Goal: Browse casually

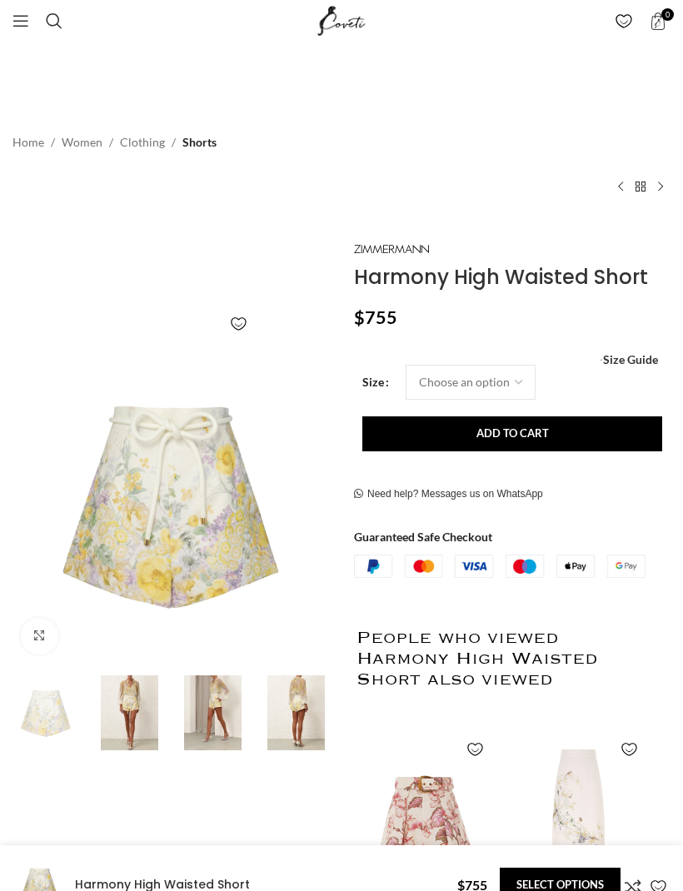
click at [217, 709] on img at bounding box center [212, 712] width 75 height 75
click at [146, 712] on img at bounding box center [129, 712] width 75 height 75
click at [303, 704] on img at bounding box center [295, 712] width 75 height 75
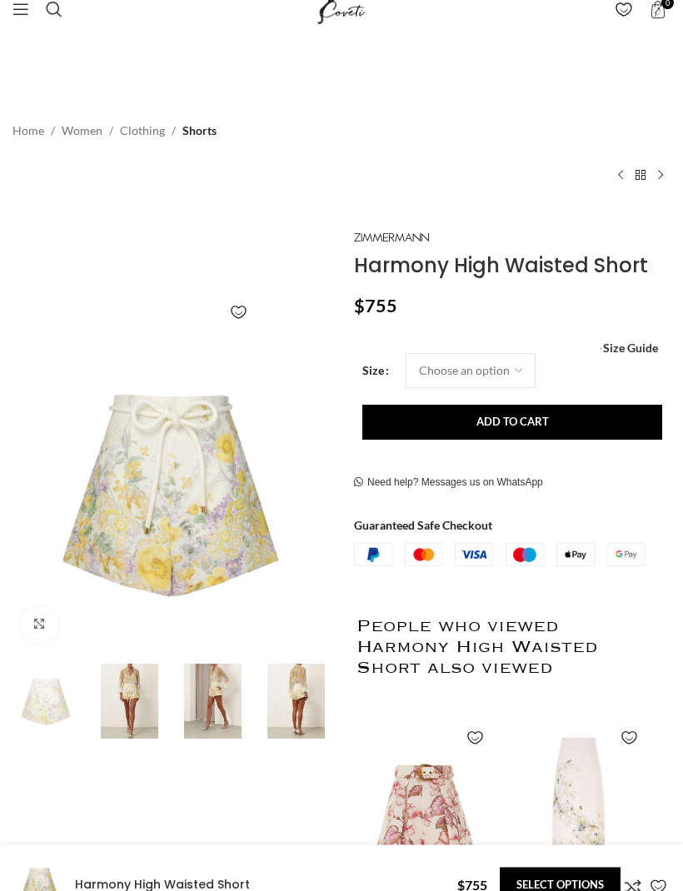
scroll to position [12, 0]
click at [155, 698] on img at bounding box center [129, 701] width 75 height 75
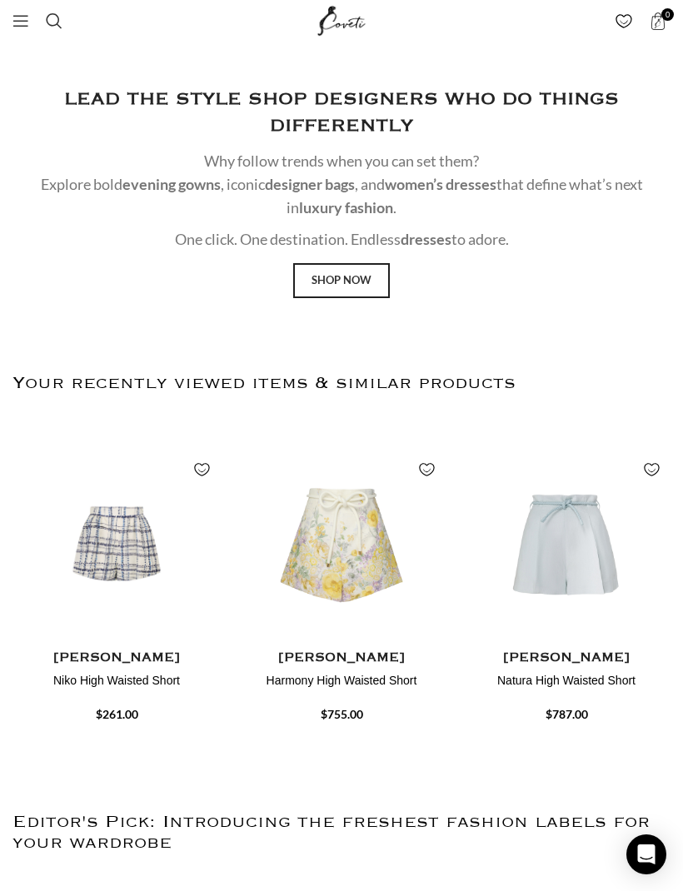
click at [365, 644] on img "2 / 4" at bounding box center [341, 744] width 208 height 200
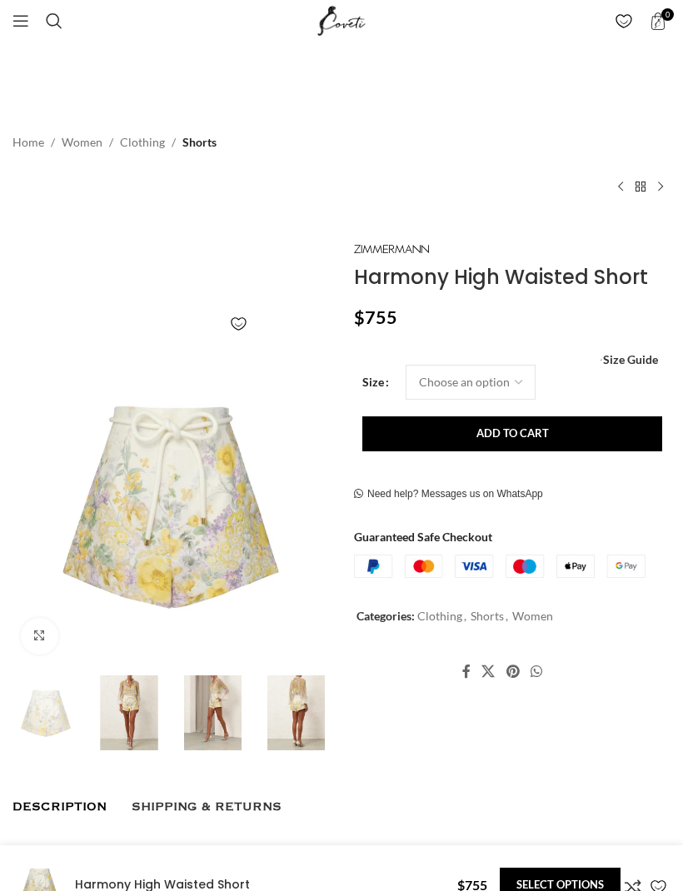
click at [145, 722] on img at bounding box center [129, 712] width 75 height 75
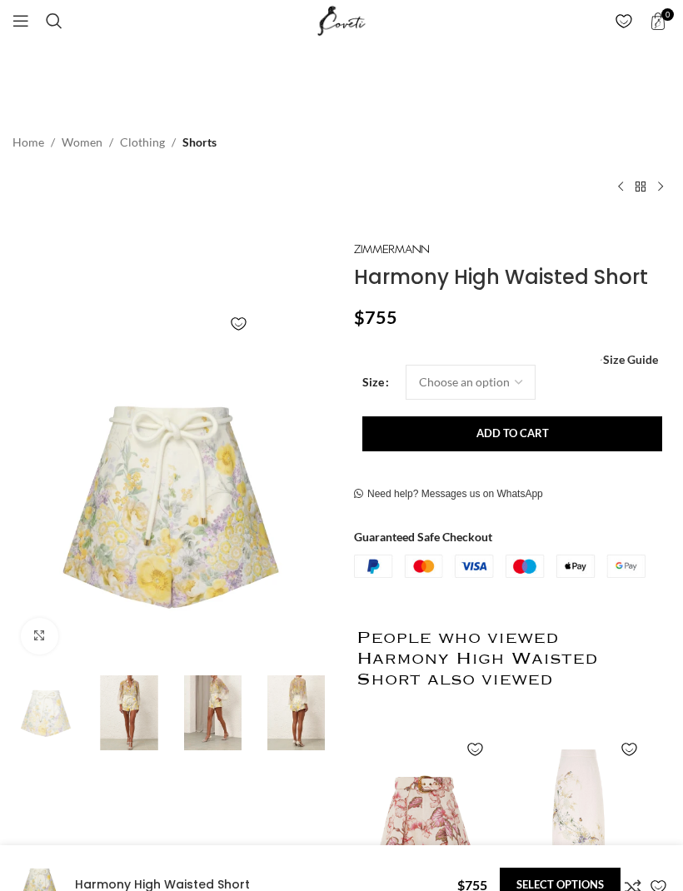
click at [217, 712] on img at bounding box center [212, 712] width 75 height 75
click at [319, 711] on img at bounding box center [295, 712] width 75 height 75
click at [38, 642] on link "Click to enlarge" at bounding box center [39, 636] width 37 height 37
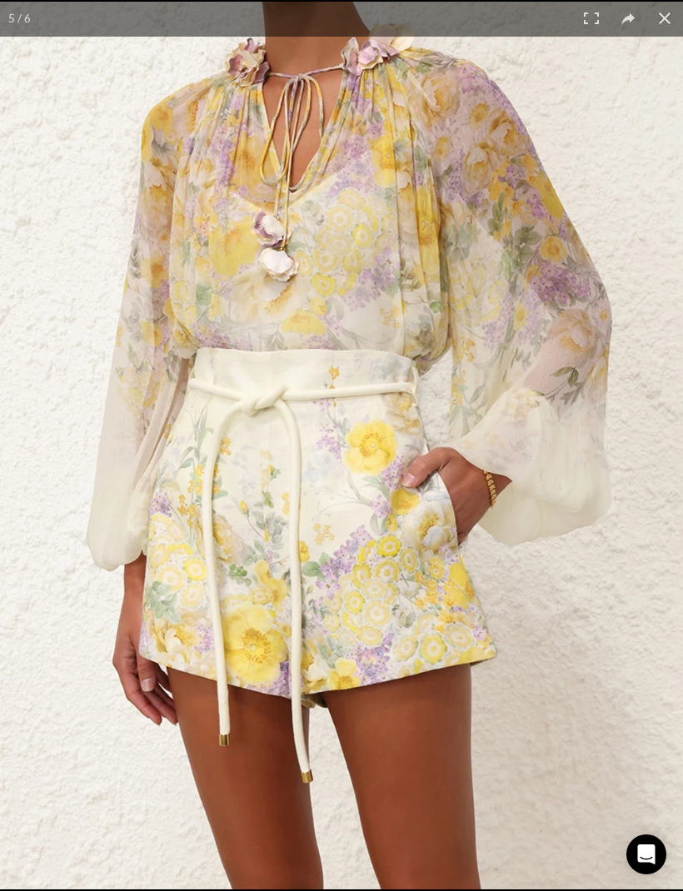
scroll to position [0, 916]
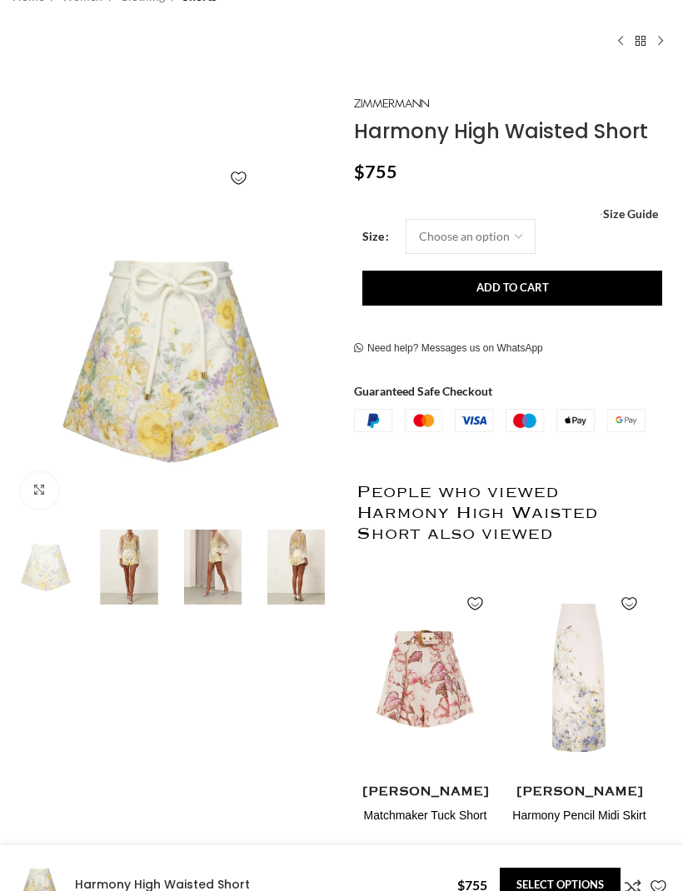
scroll to position [346, 0]
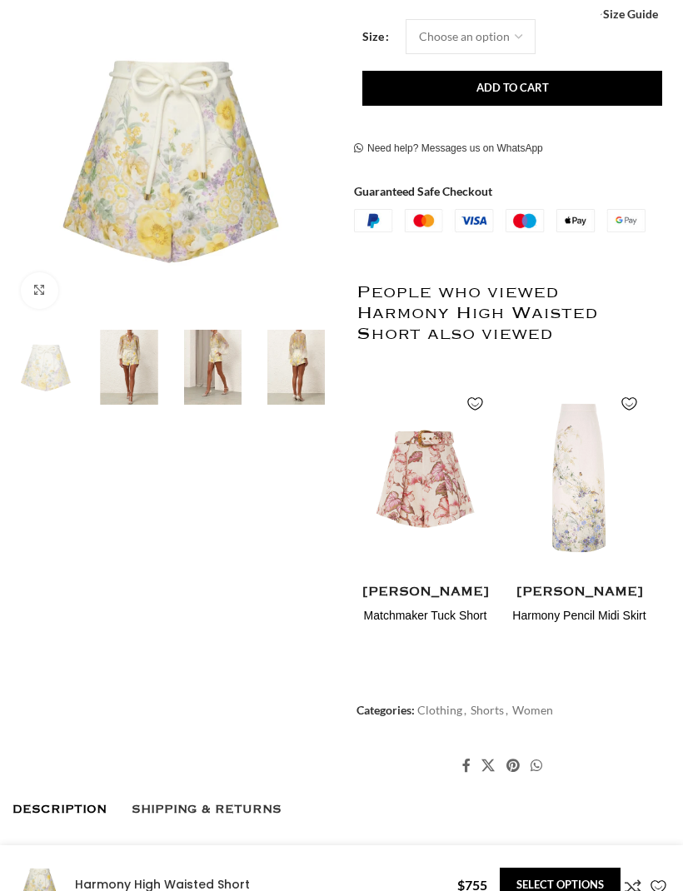
click at [580, 578] on img "2 / 2" at bounding box center [578, 678] width 137 height 200
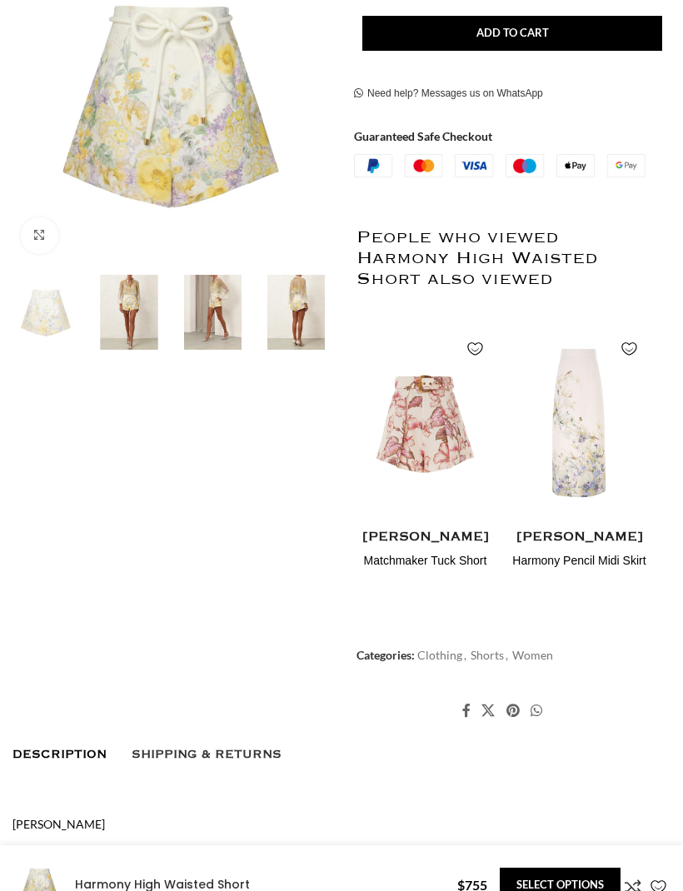
scroll to position [400, 0]
